Goal: Task Accomplishment & Management: Use online tool/utility

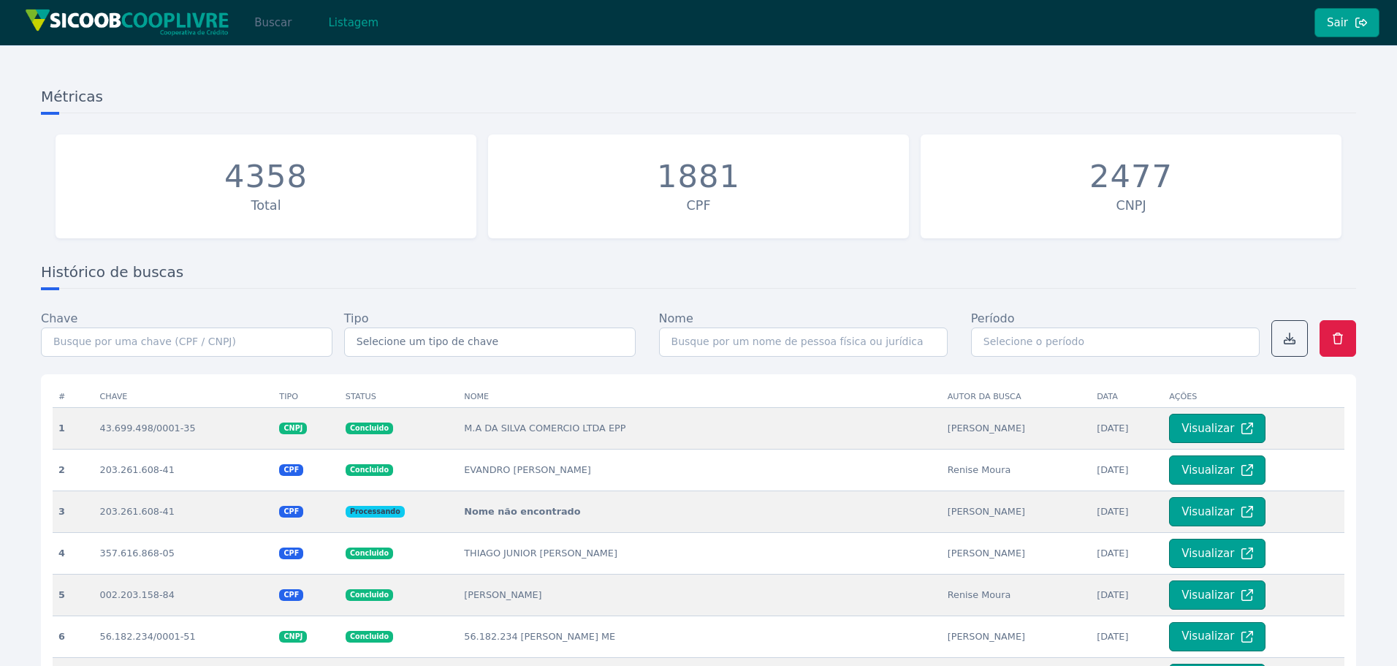
click at [281, 28] on button "Buscar" at bounding box center [273, 22] width 62 height 29
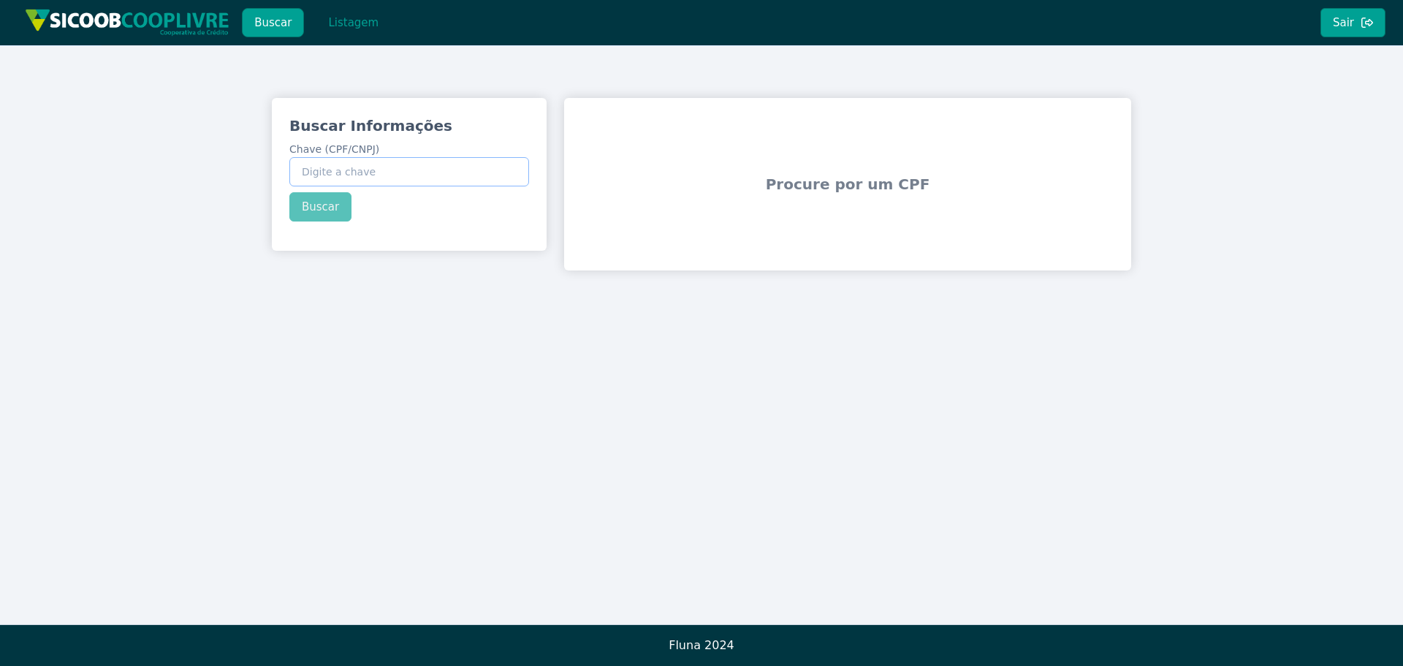
click at [422, 176] on input "Chave (CPF/CNPJ)" at bounding box center [409, 171] width 240 height 29
paste input "37.730.334/0001-20"
click at [331, 206] on button "Buscar" at bounding box center [320, 206] width 62 height 29
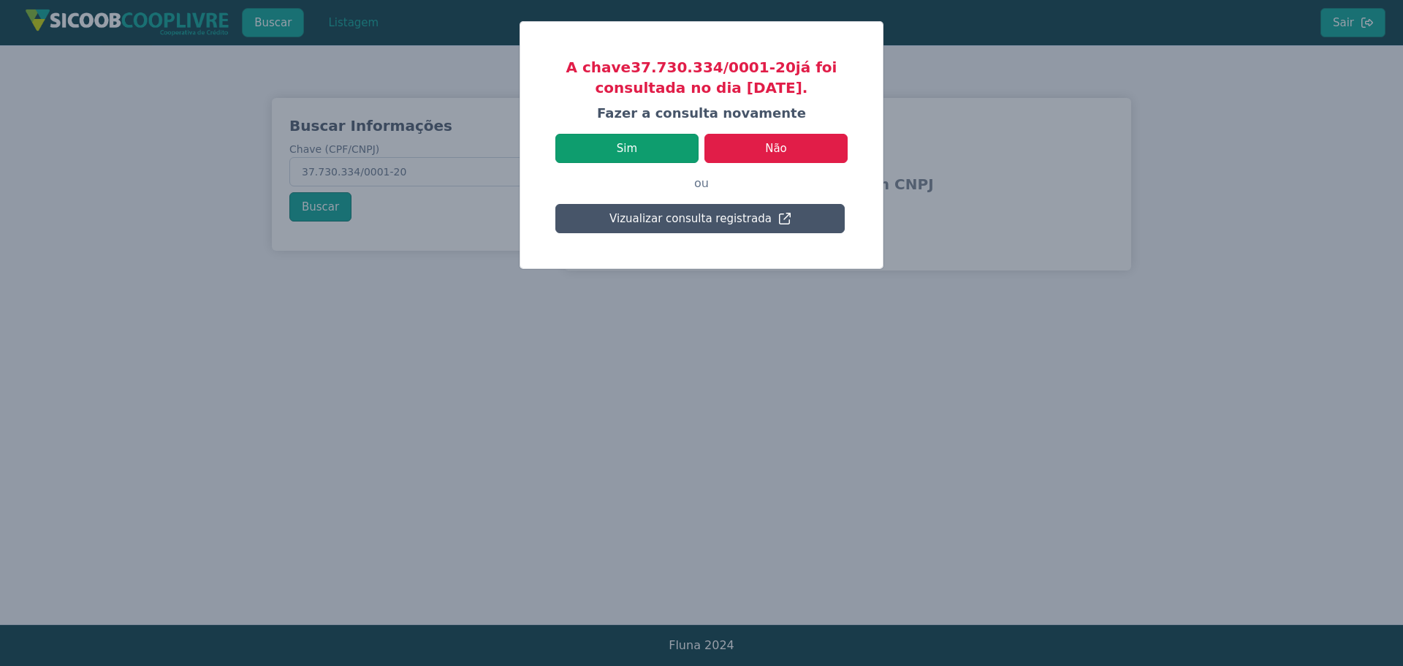
click at [660, 157] on button "Sim" at bounding box center [626, 148] width 143 height 29
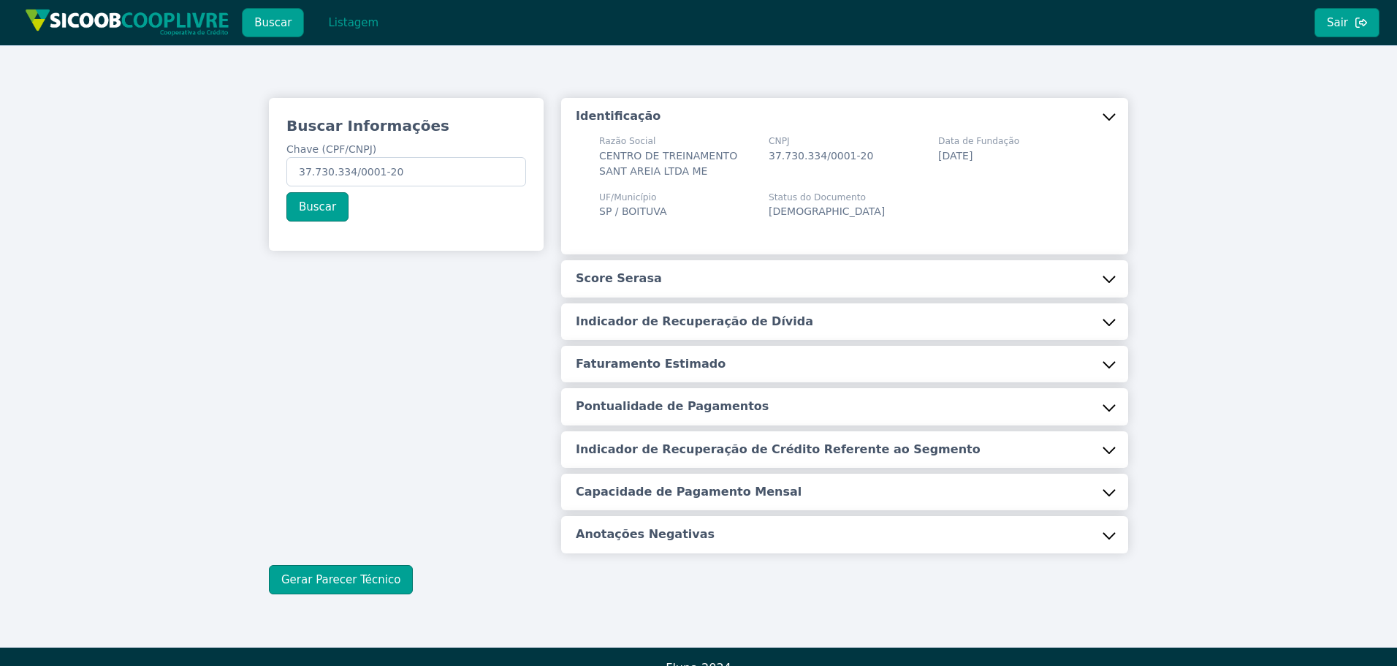
click at [648, 270] on button "Score Serasa" at bounding box center [844, 278] width 567 height 37
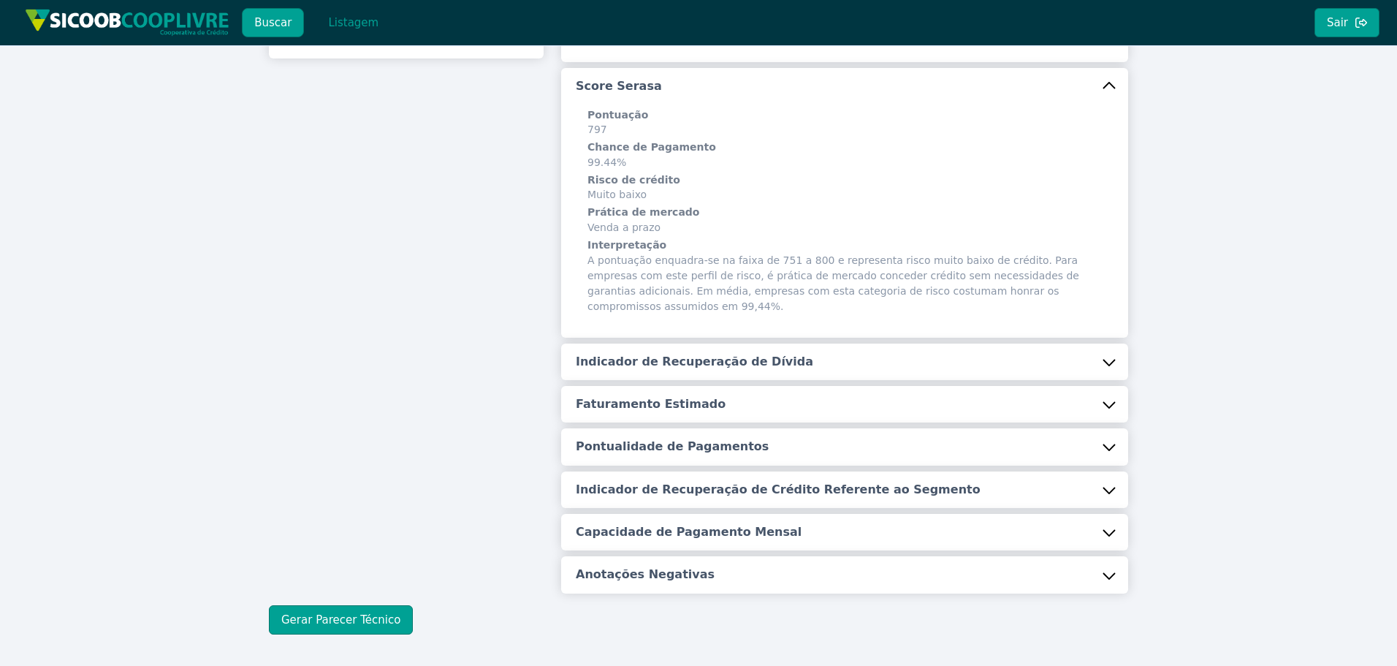
scroll to position [219, 0]
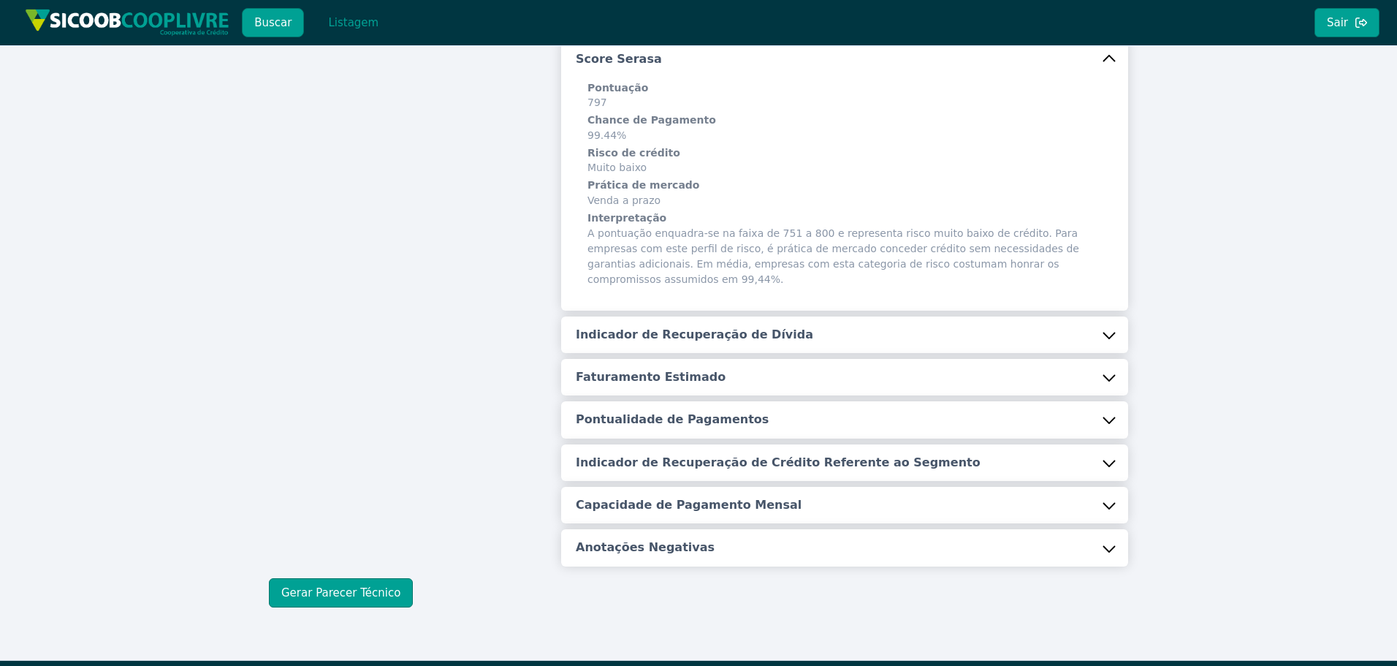
click at [683, 327] on h5 "Indicador de Recuperação de Dívida" at bounding box center [694, 335] width 237 height 16
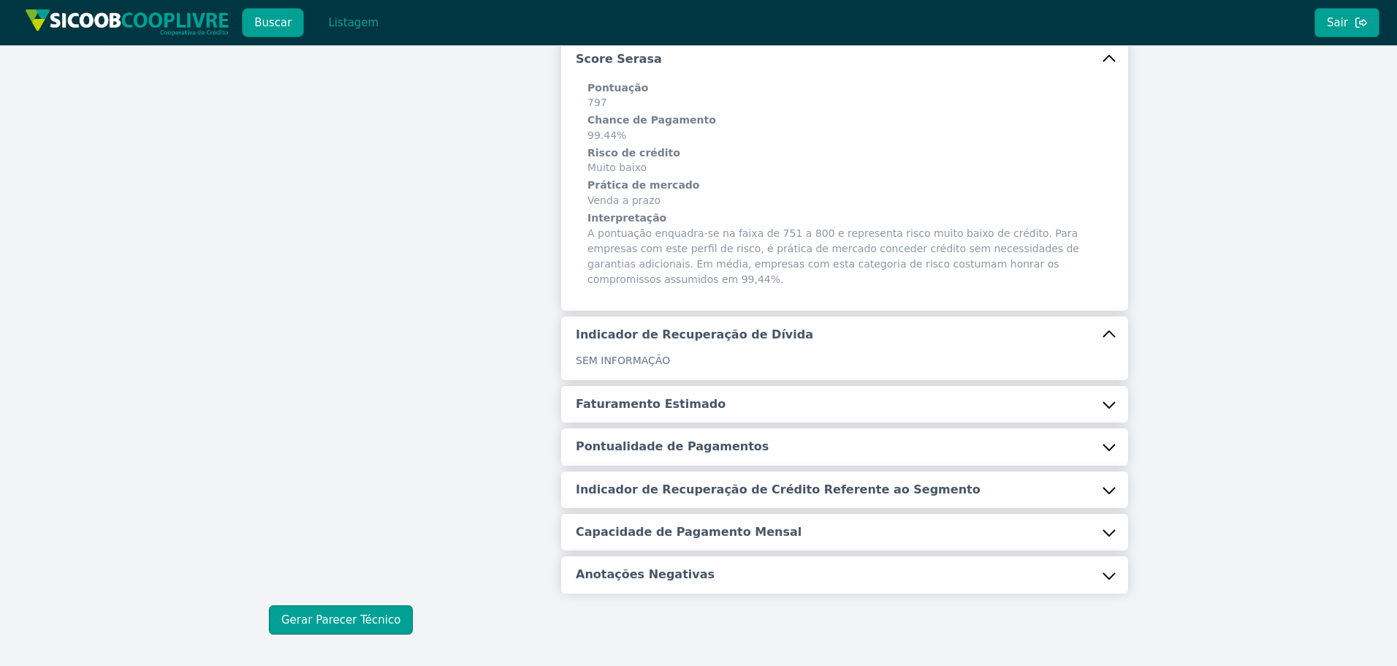
click at [644, 396] on h5 "Faturamento Estimado" at bounding box center [651, 404] width 150 height 16
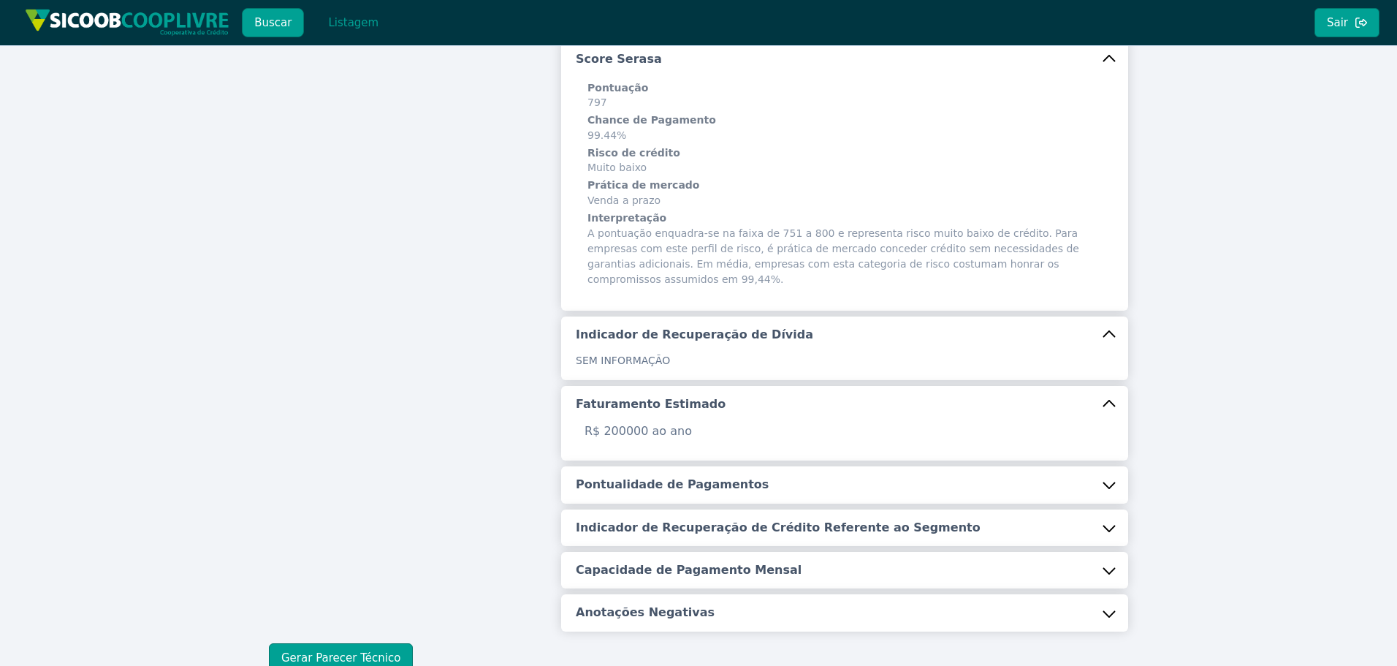
click at [658, 476] on h5 "Pontualidade de Pagamentos" at bounding box center [672, 484] width 193 height 16
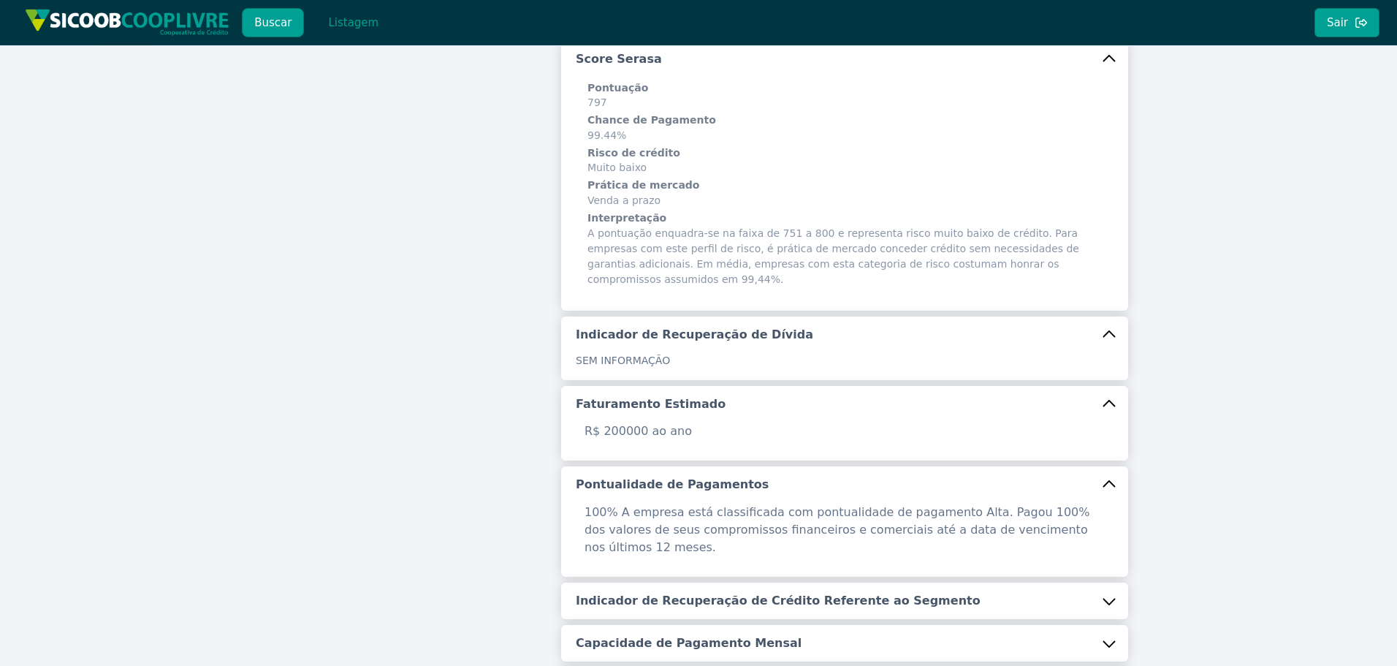
click at [652, 593] on h5 "Indicador de Recuperação de Crédito Referente ao Segmento" at bounding box center [778, 601] width 405 height 16
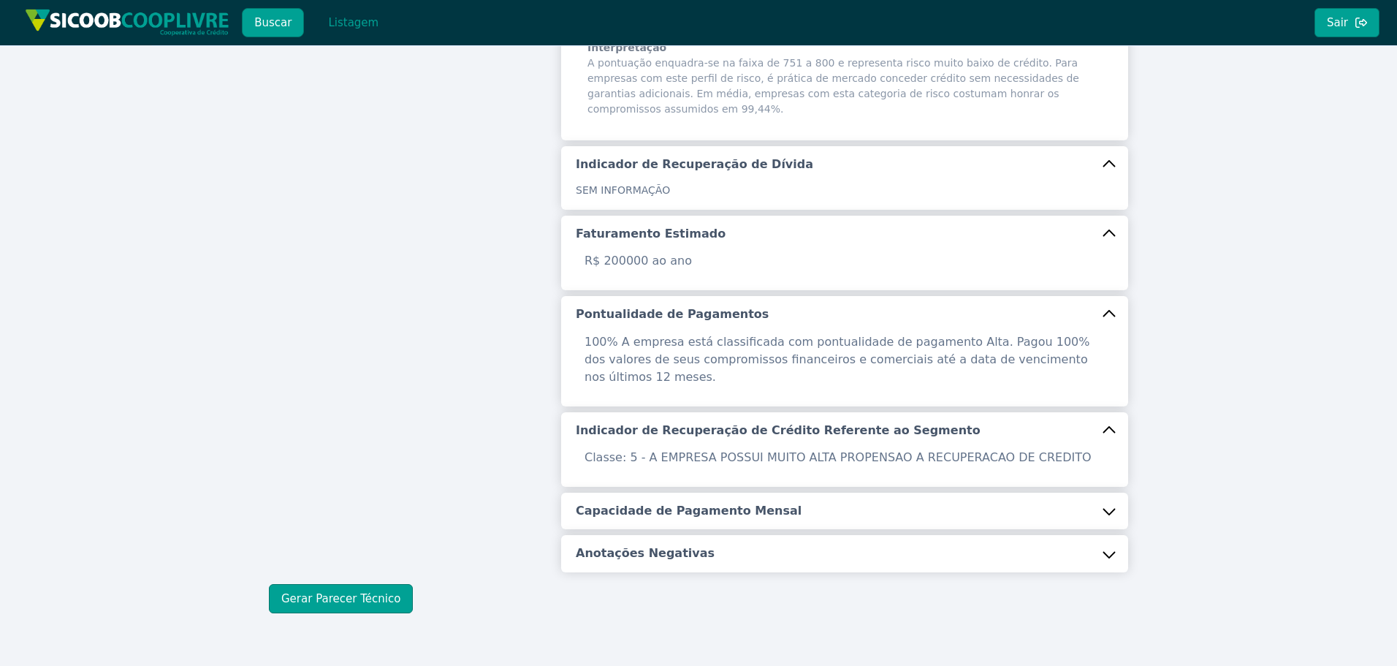
scroll to position [398, 0]
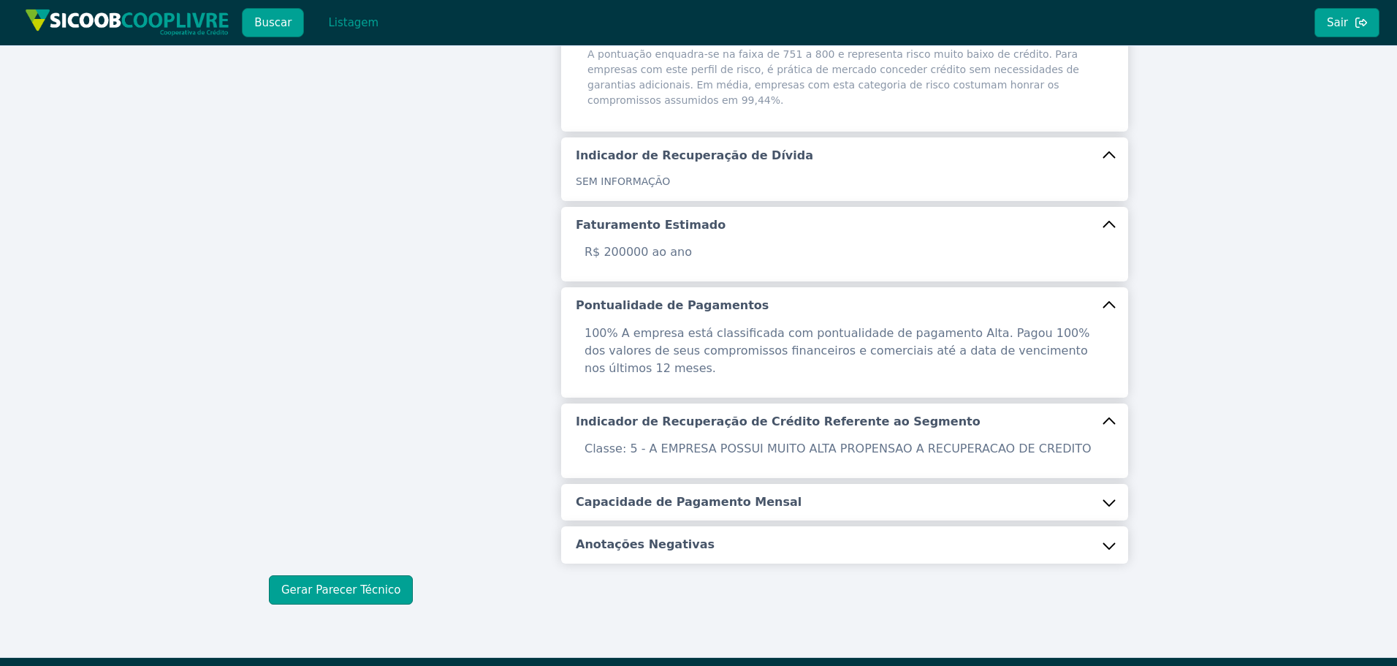
click at [657, 484] on button "Capacidade de Pagamento Mensal" at bounding box center [844, 502] width 567 height 37
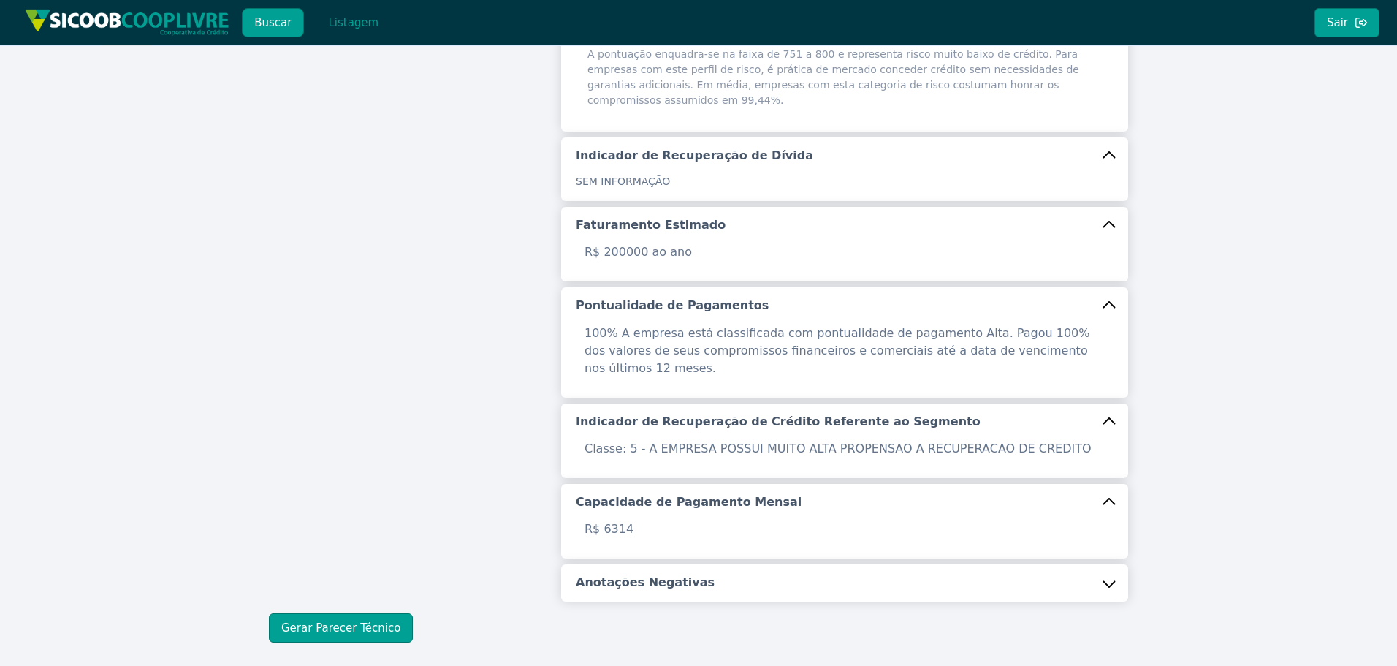
click at [647, 574] on h5 "Anotações Negativas" at bounding box center [645, 582] width 139 height 16
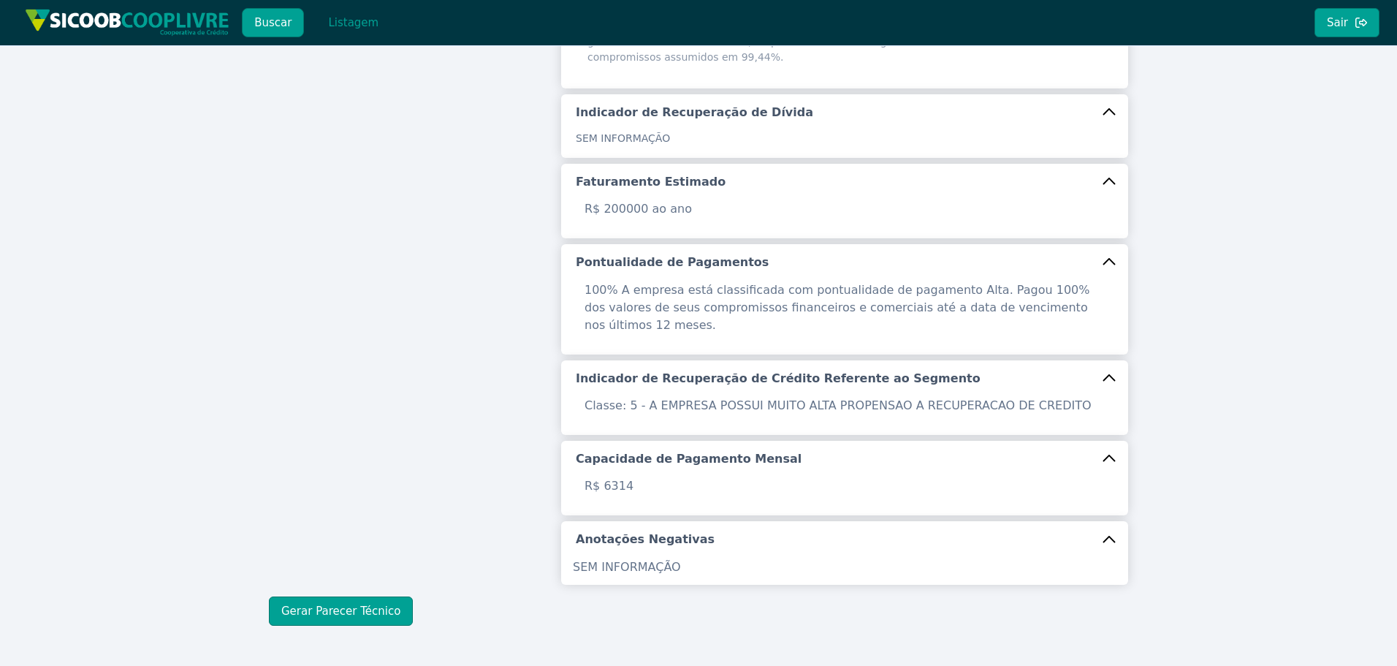
scroll to position [463, 0]
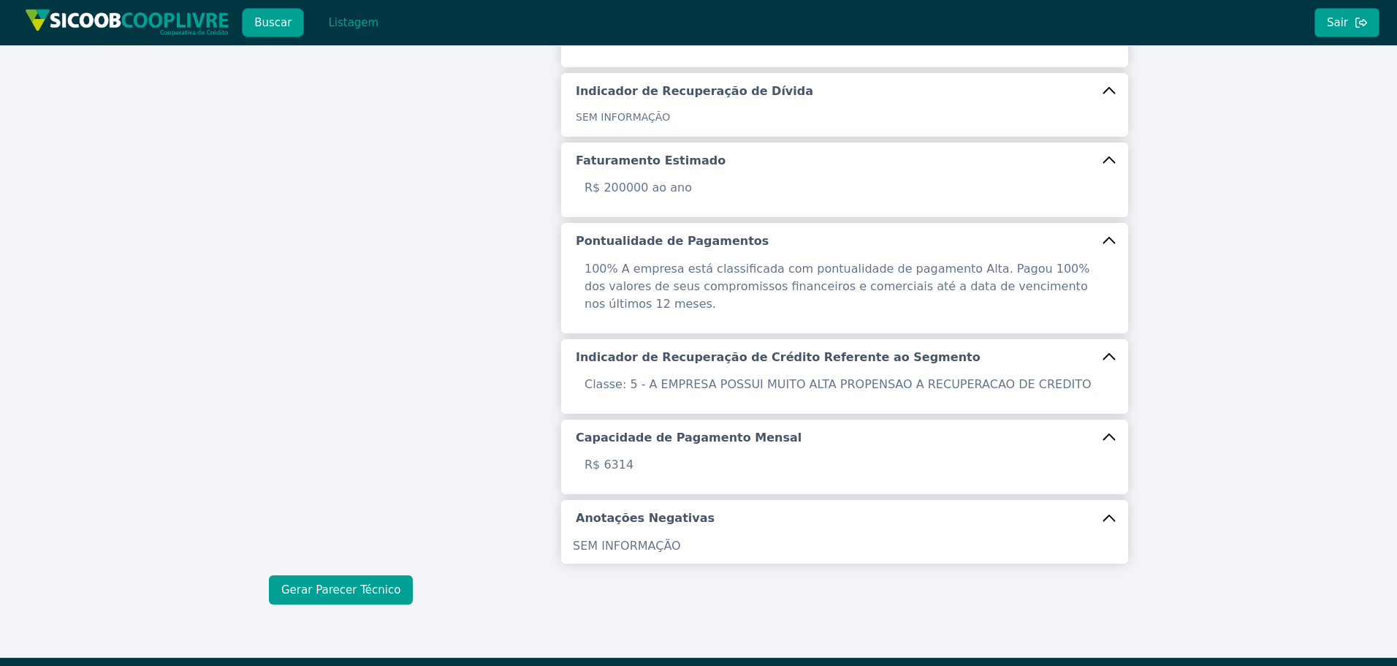
click at [351, 575] on button "Gerar Parecer Técnico" at bounding box center [341, 589] width 144 height 29
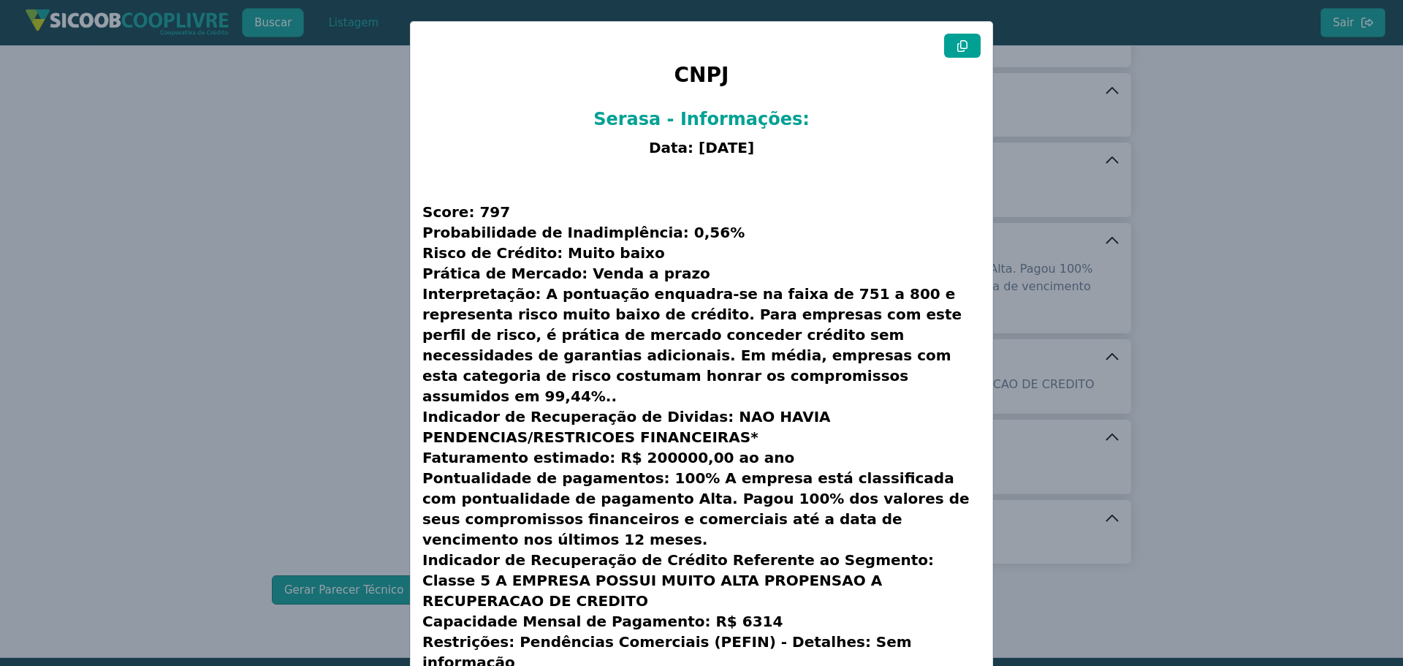
click at [967, 46] on button at bounding box center [962, 46] width 37 height 24
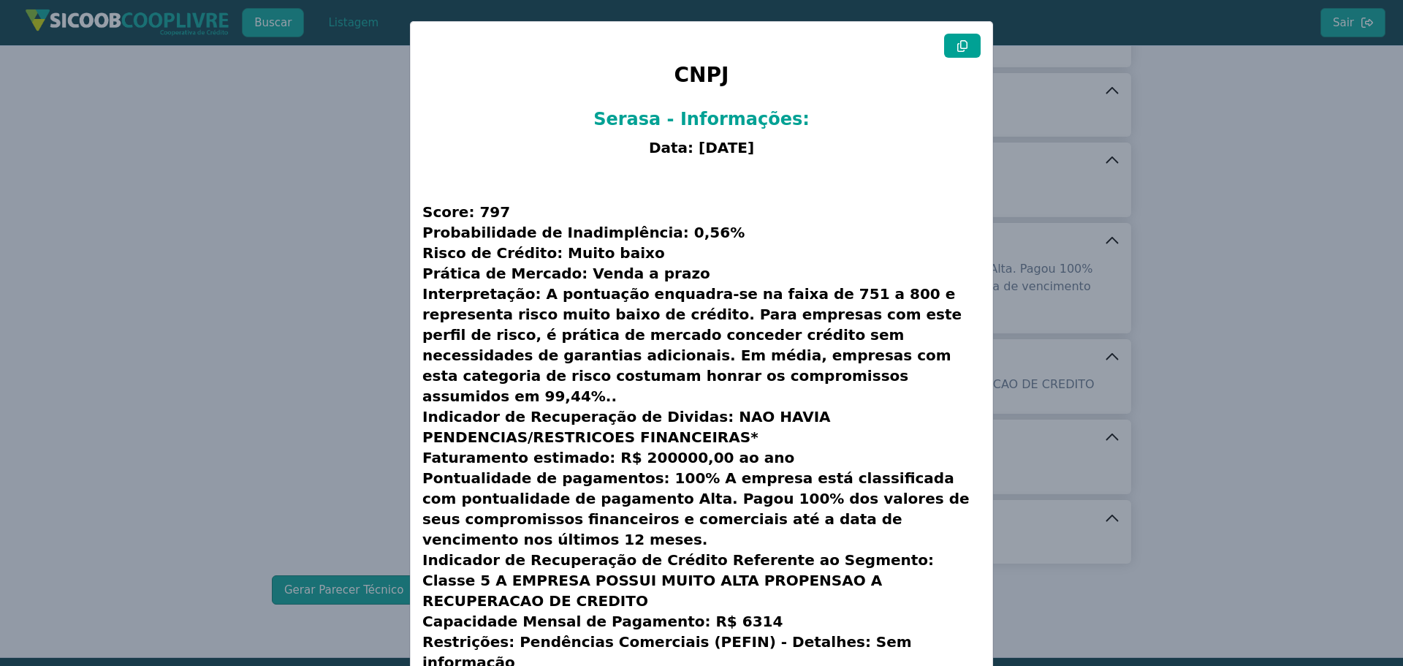
click at [967, 46] on button at bounding box center [962, 46] width 37 height 24
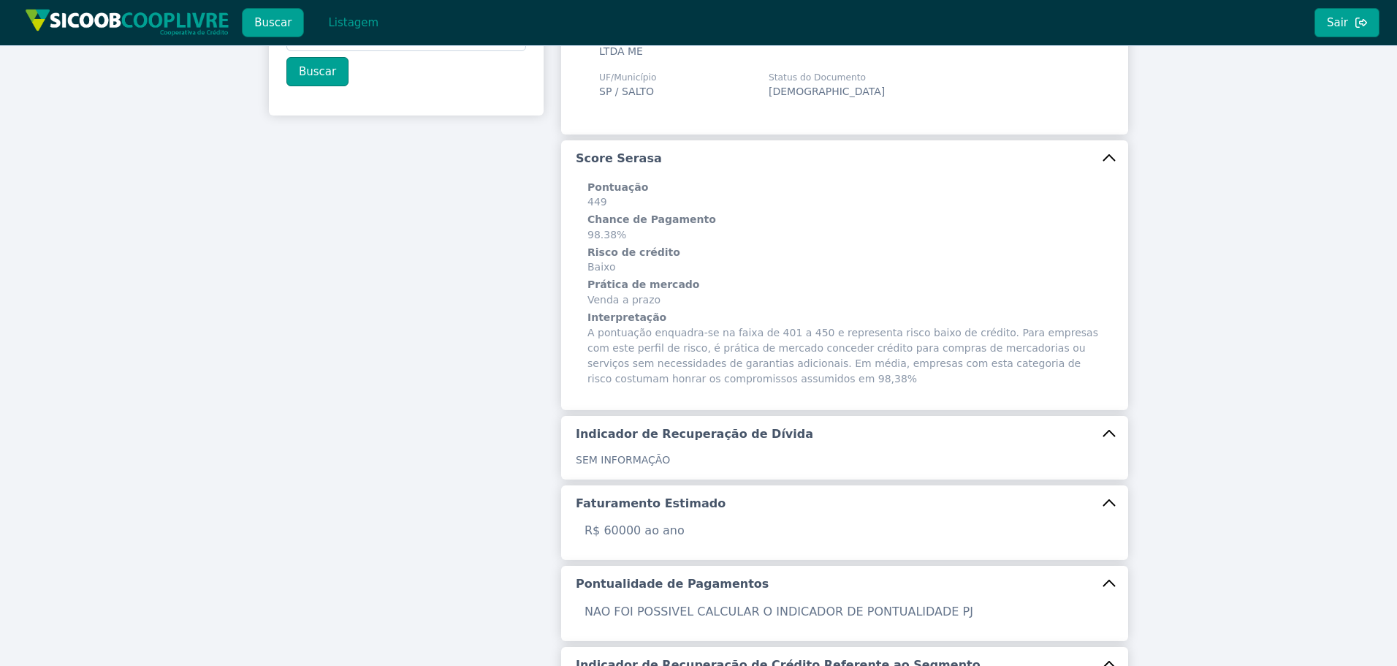
scroll to position [0, 0]
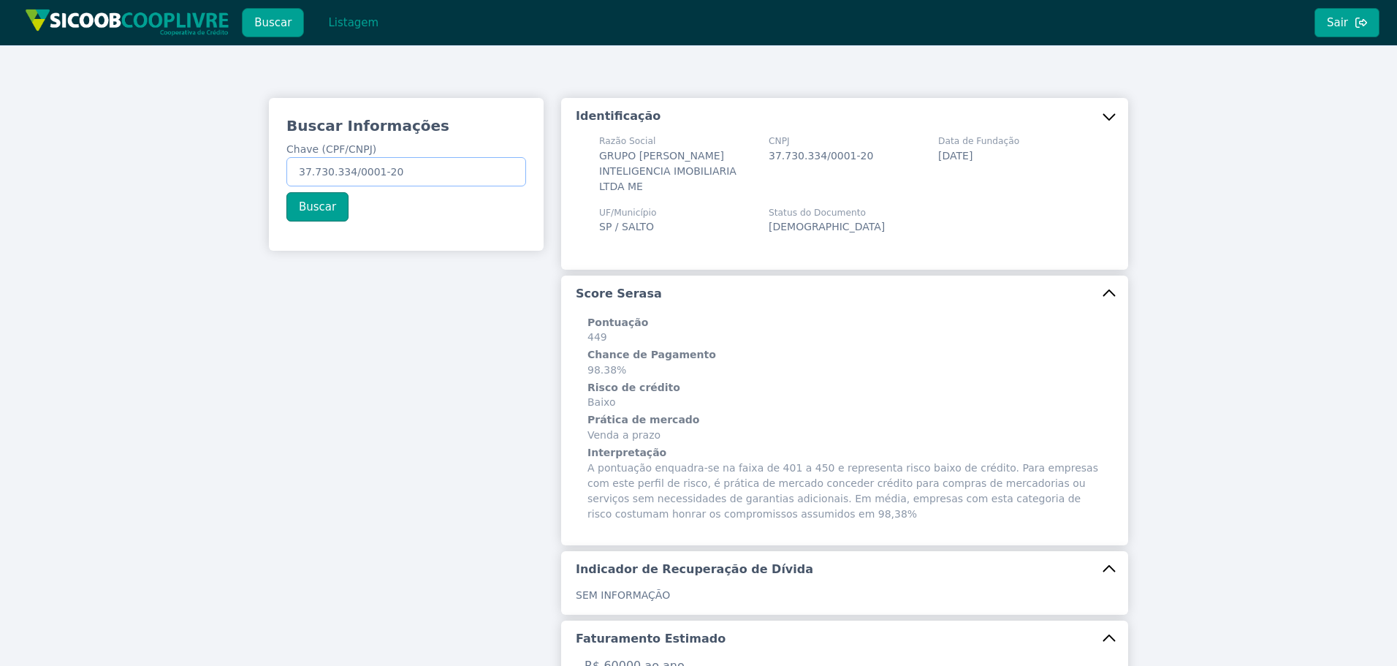
drag, startPoint x: 416, startPoint y: 172, endPoint x: 204, endPoint y: 167, distance: 212.0
click at [204, 167] on div "Buscar Informações Chave (CPF/CNPJ) 37.730.334/0001-20 Buscar Identificação Raz…" at bounding box center [698, 572] width 1397 height 1054
paste input "52.113.495/0001-69"
type input "52.113.495/0001-69"
click at [322, 204] on button "Buscar" at bounding box center [317, 206] width 62 height 29
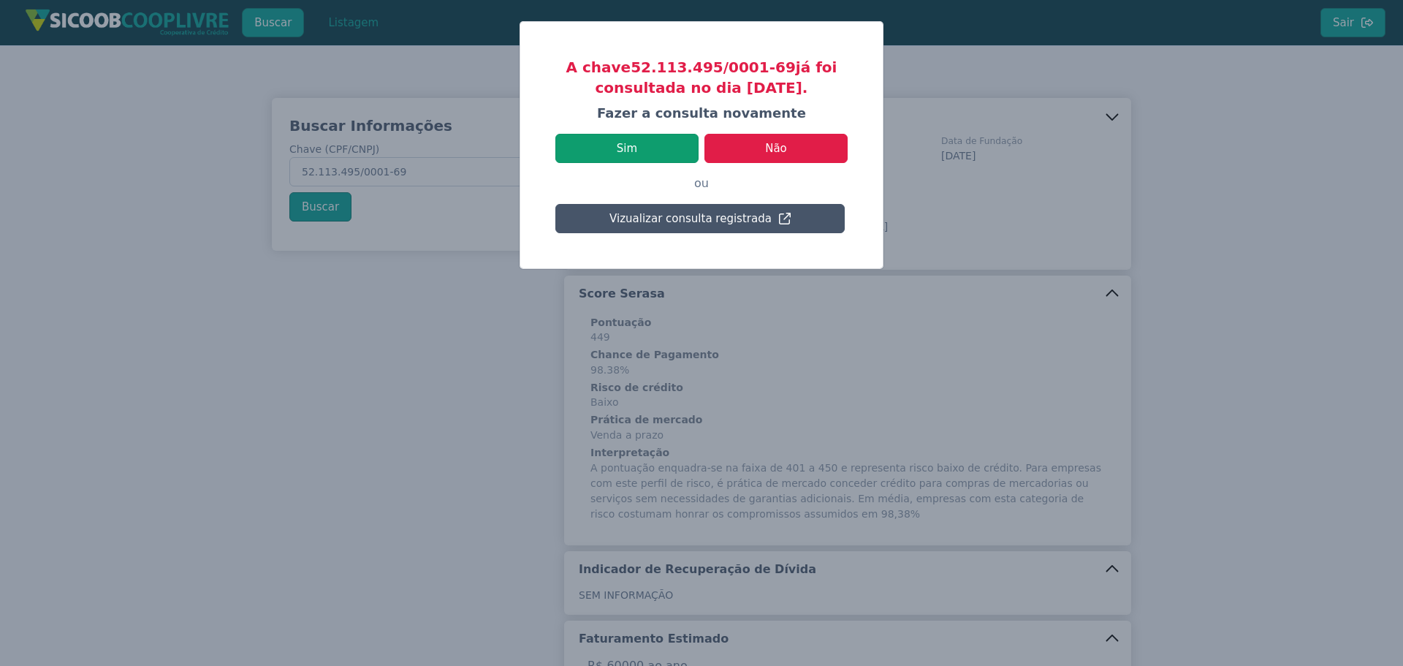
click at [663, 145] on button "Sim" at bounding box center [626, 148] width 143 height 29
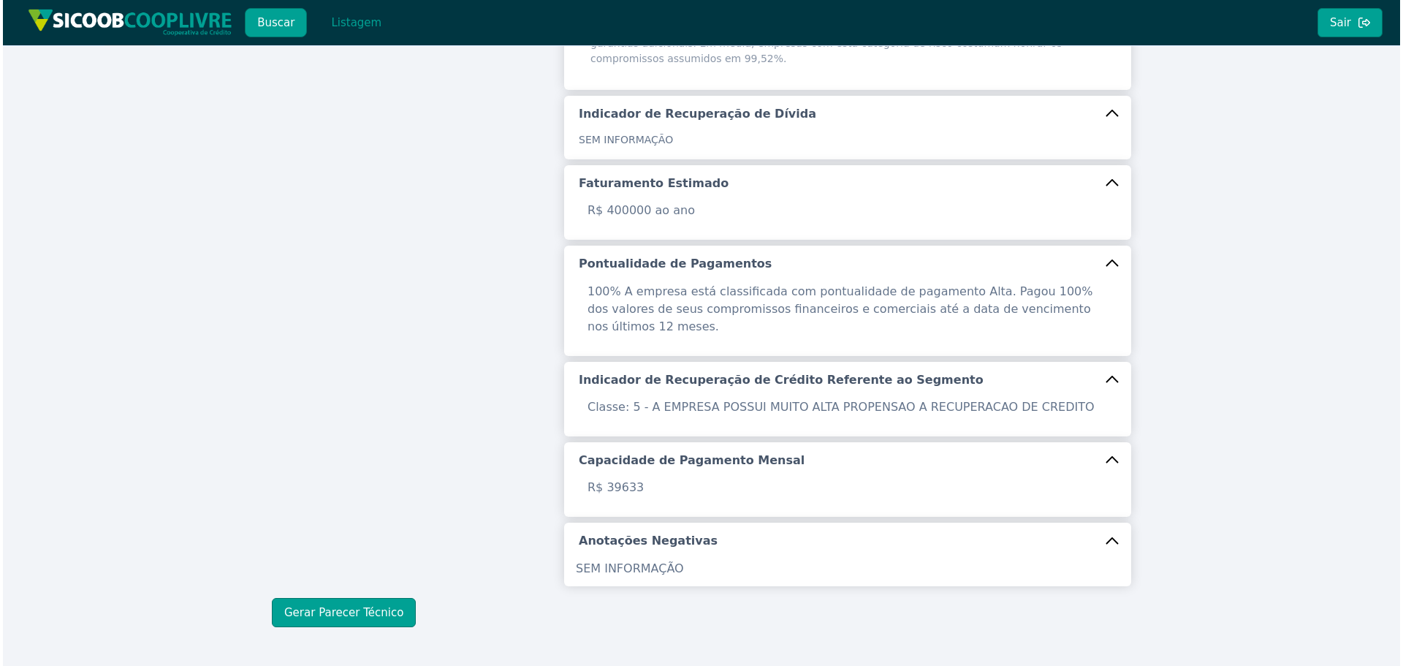
scroll to position [463, 0]
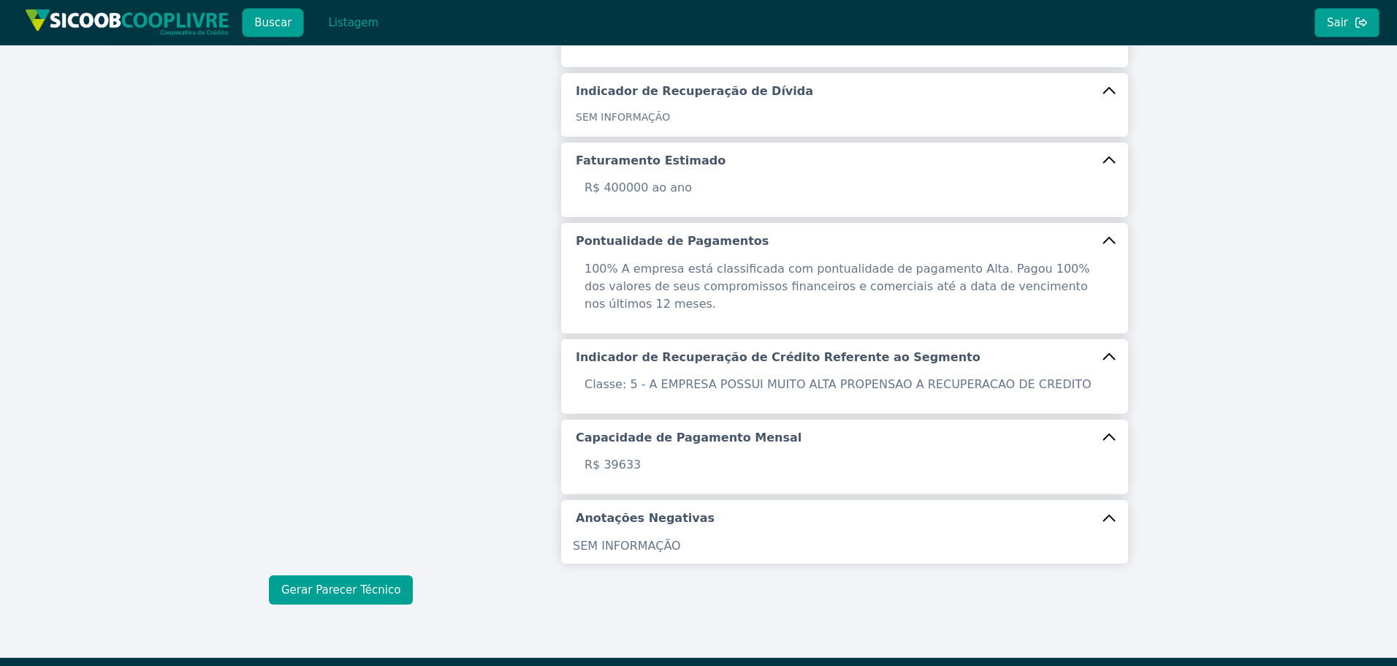
click at [339, 575] on button "Gerar Parecer Técnico" at bounding box center [341, 589] width 144 height 29
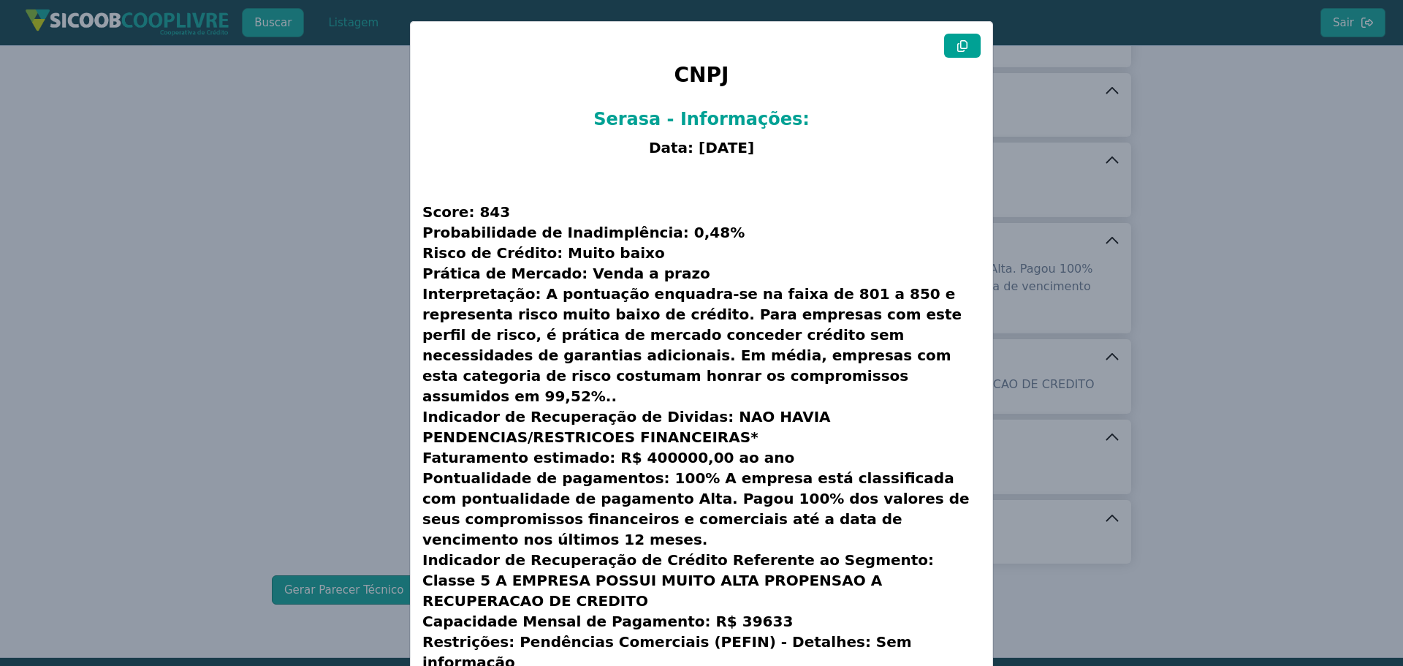
click at [949, 40] on button at bounding box center [962, 46] width 37 height 24
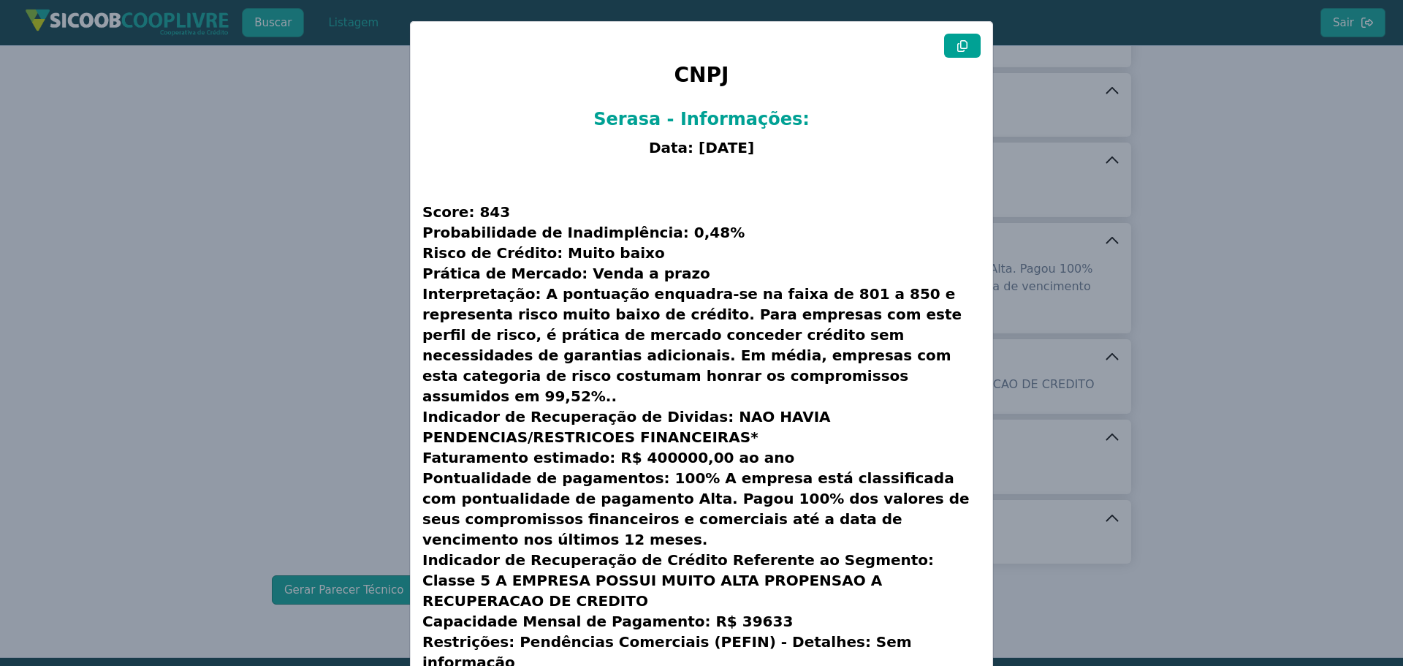
click at [949, 40] on button at bounding box center [962, 46] width 37 height 24
